Goal: Book appointment/travel/reservation

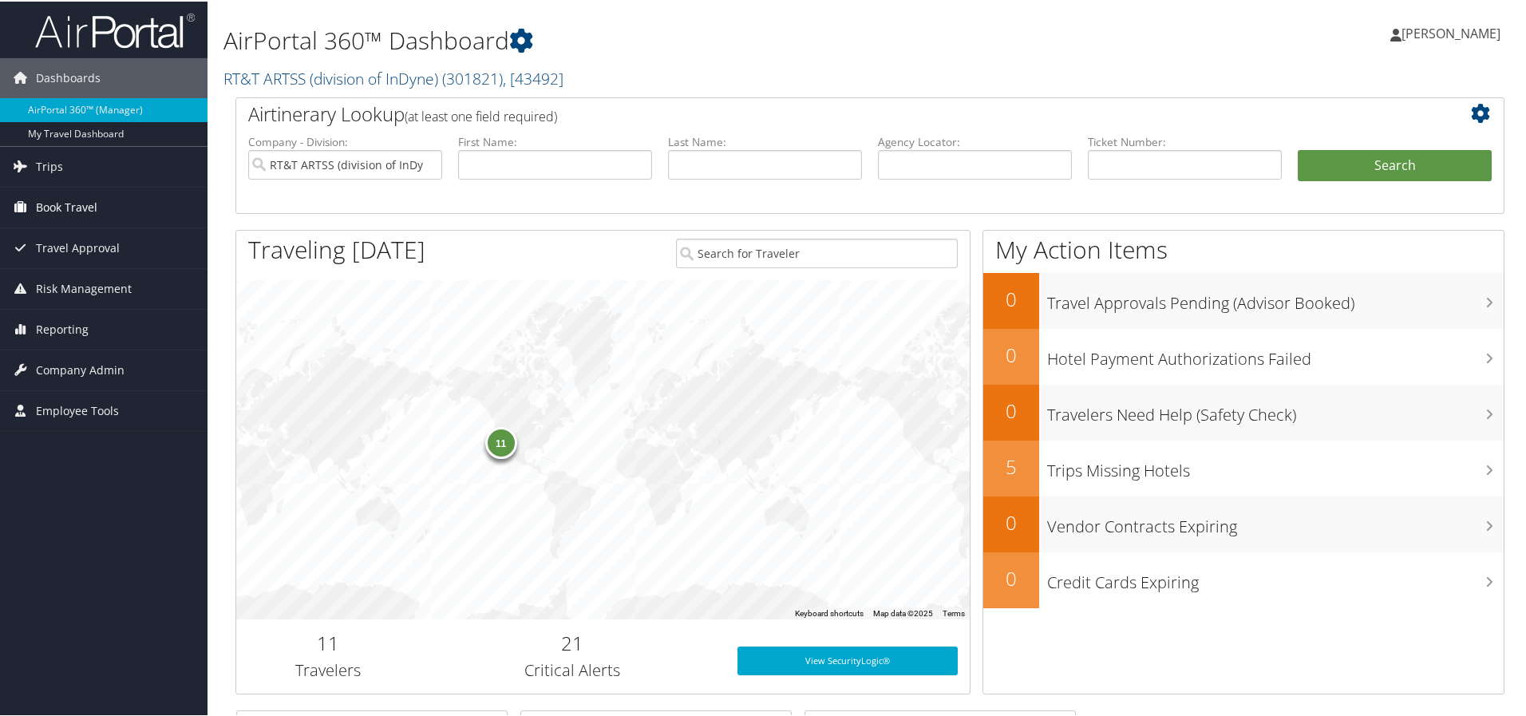
click at [77, 208] on span "Book Travel" at bounding box center [66, 206] width 61 height 40
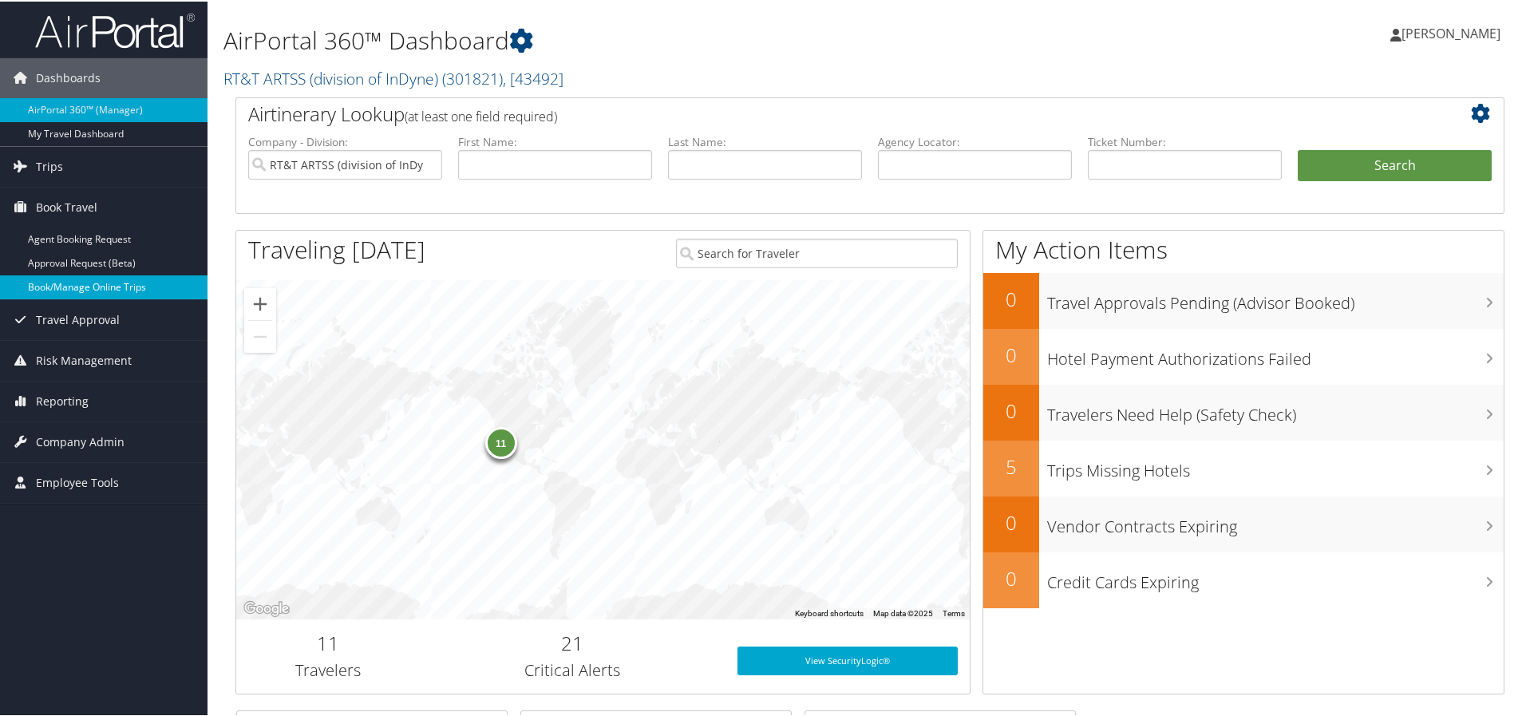
click at [73, 287] on link "Book/Manage Online Trips" at bounding box center [104, 286] width 208 height 24
